Goal: Navigation & Orientation: Go to known website

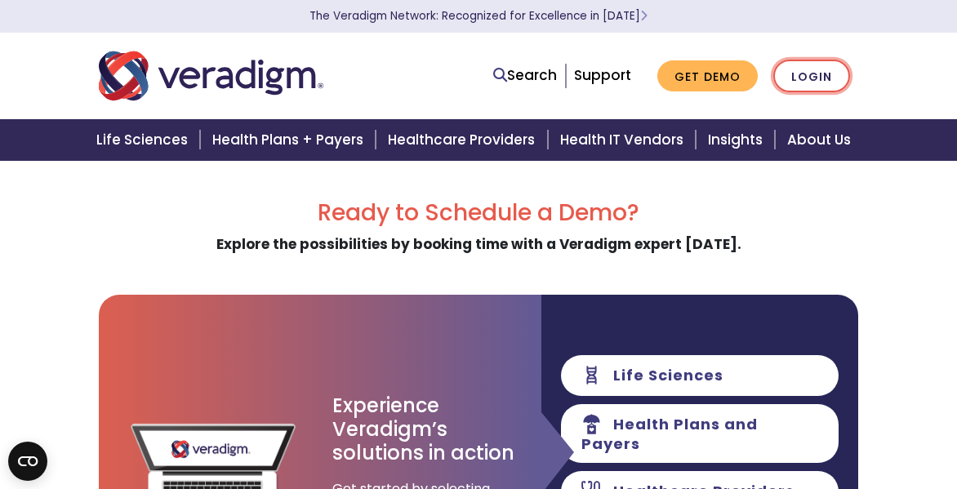
click at [813, 77] on link "Login" at bounding box center [811, 76] width 77 height 33
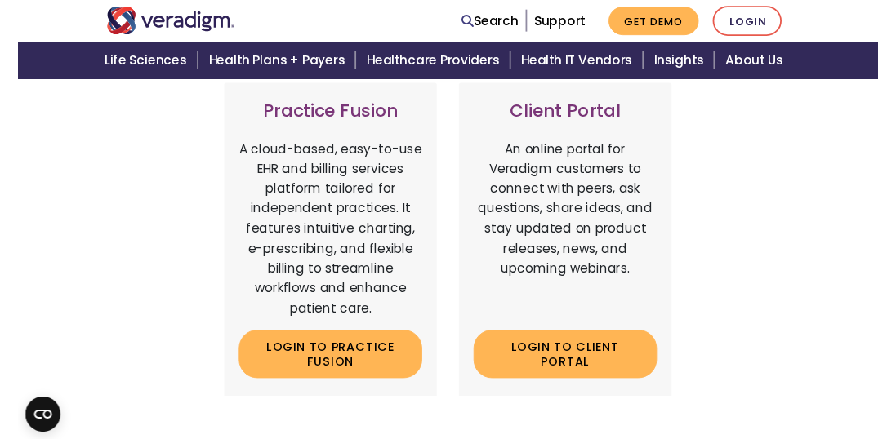
scroll to position [669, 0]
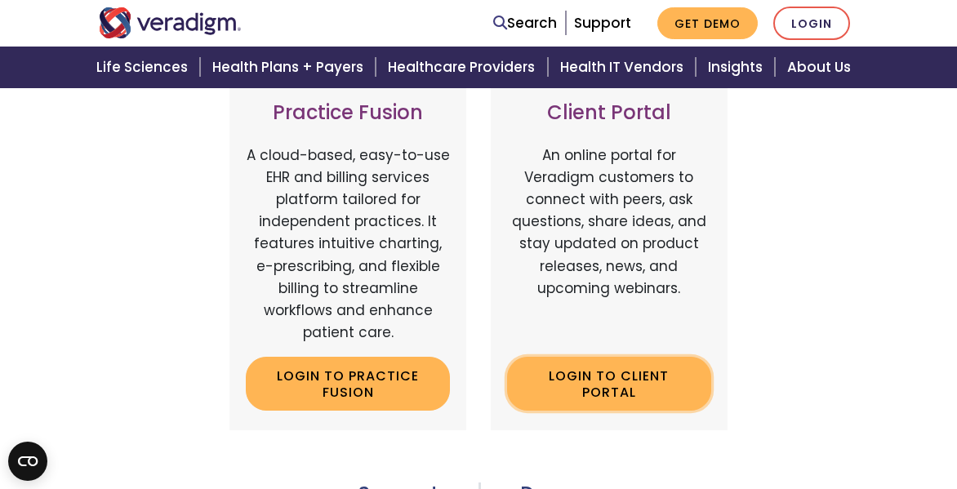
click at [603, 372] on link "Login to Client Portal" at bounding box center [609, 383] width 204 height 53
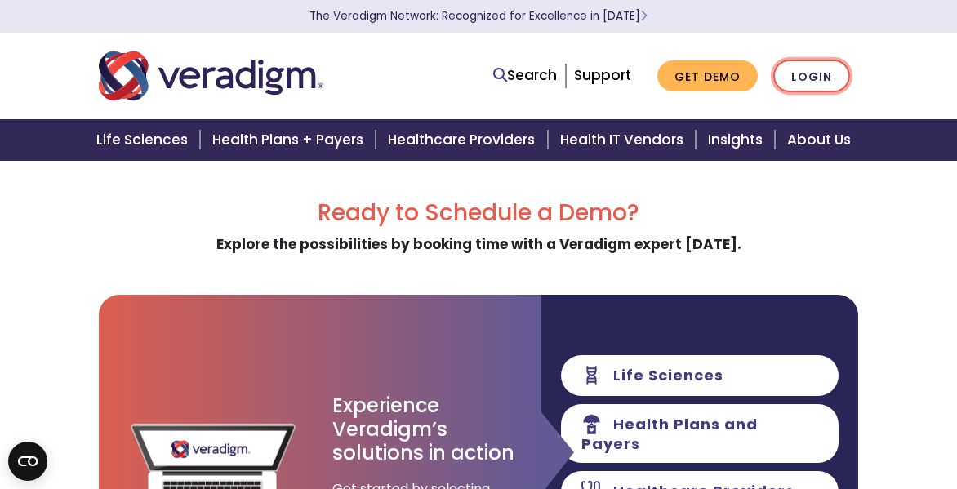
click at [807, 80] on link "Login" at bounding box center [811, 76] width 77 height 33
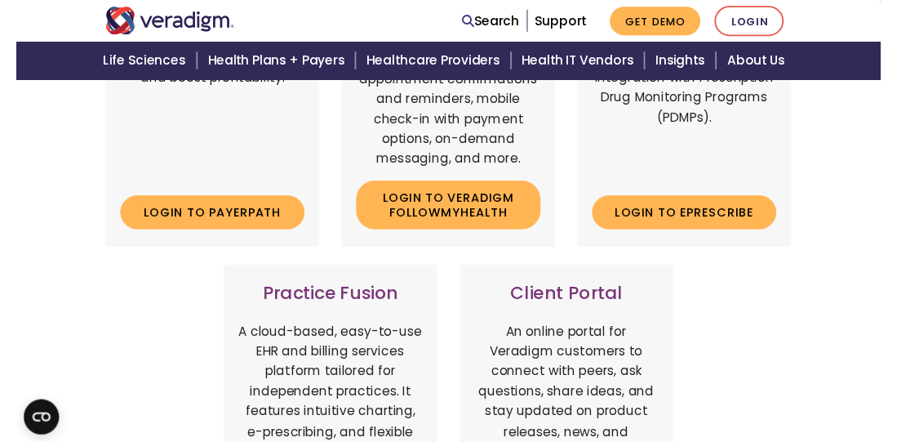
scroll to position [598, 0]
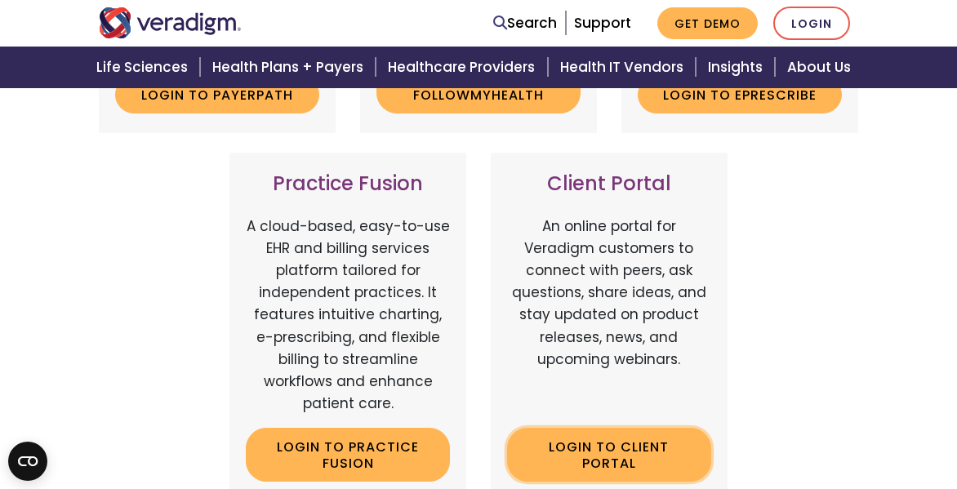
click at [577, 448] on link "Login to Client Portal" at bounding box center [609, 454] width 204 height 53
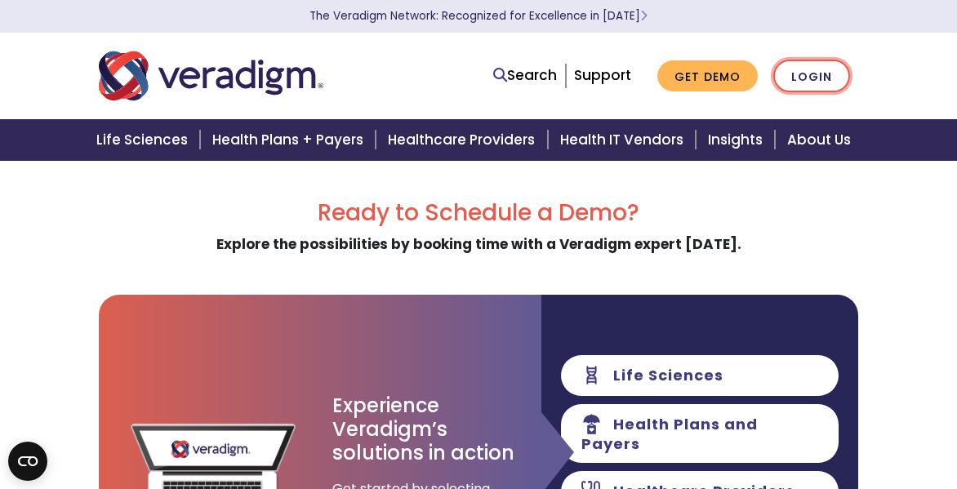
click at [798, 82] on link "Login" at bounding box center [811, 76] width 77 height 33
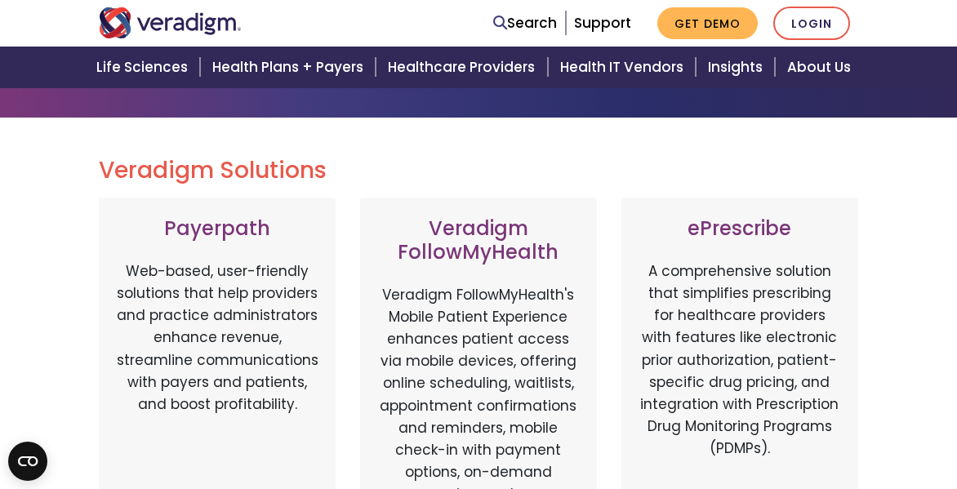
scroll to position [483, 0]
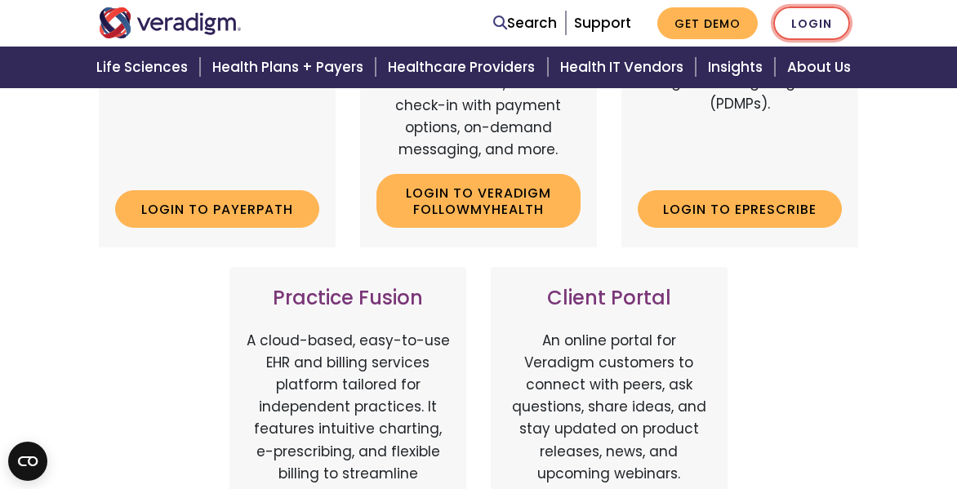
click at [815, 38] on link "Login" at bounding box center [811, 23] width 77 height 33
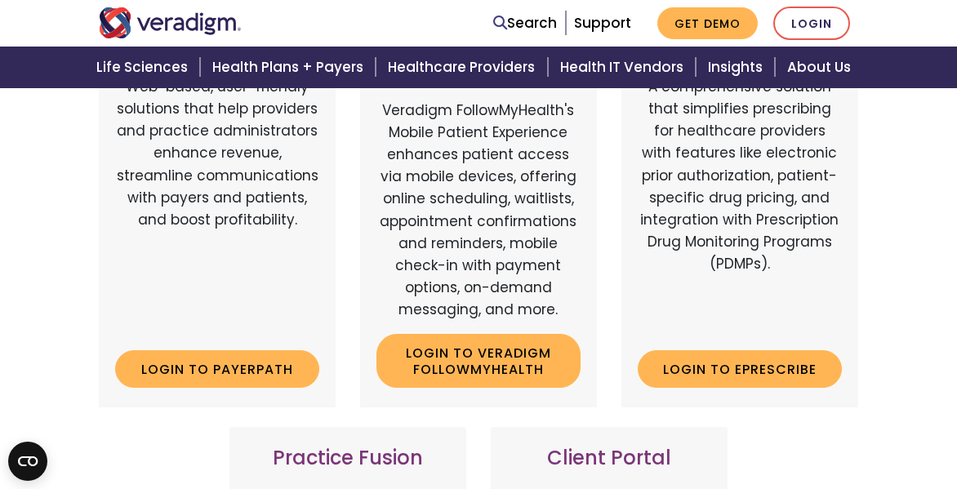
scroll to position [731, 0]
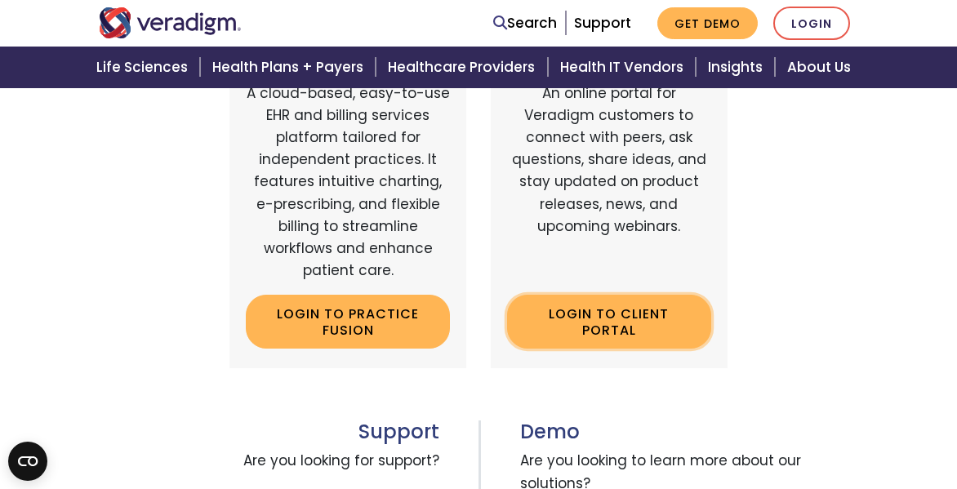
click at [626, 314] on link "Login to Client Portal" at bounding box center [609, 321] width 204 height 53
